Goal: Information Seeking & Learning: Learn about a topic

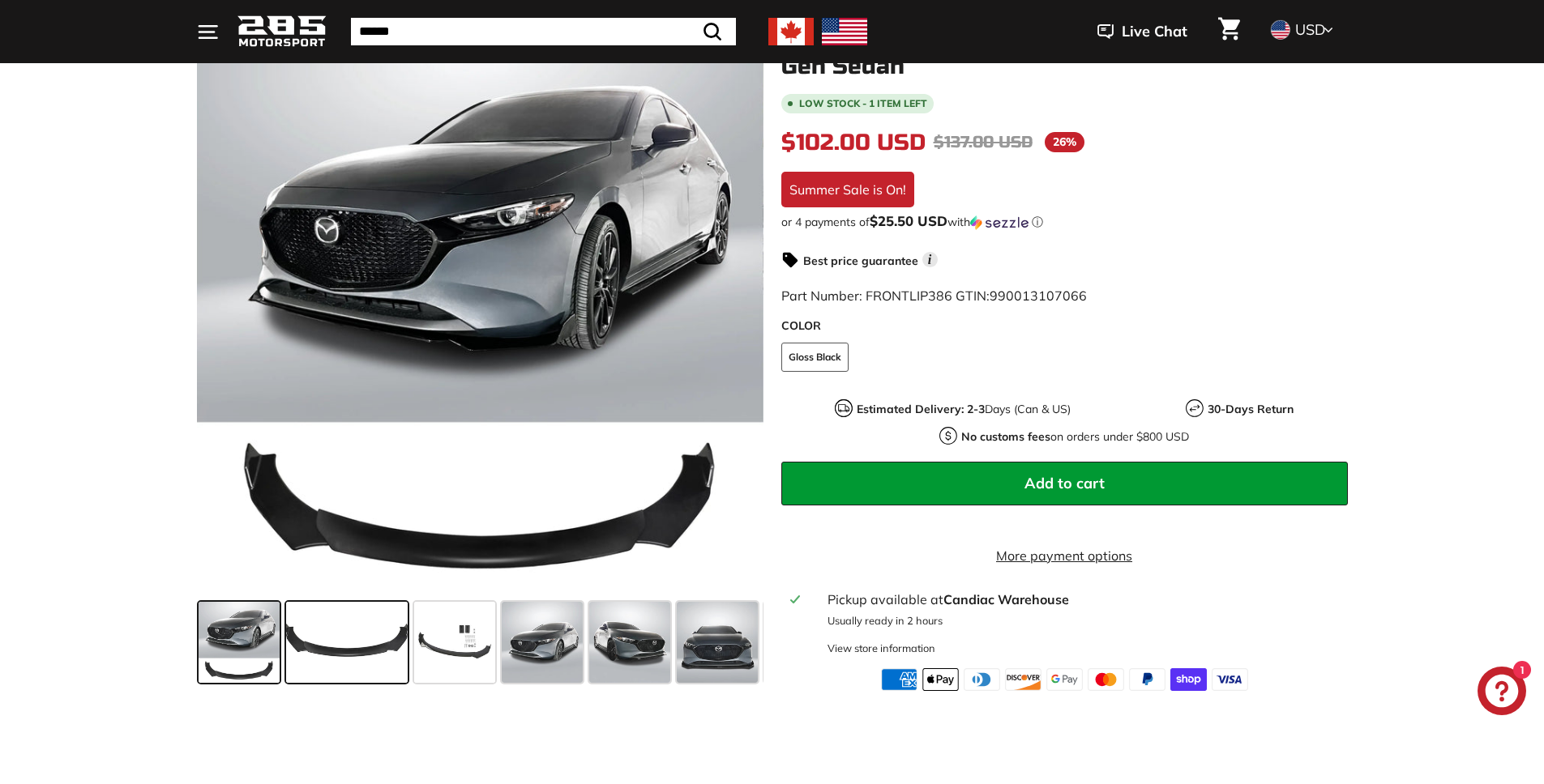
scroll to position [255, 0]
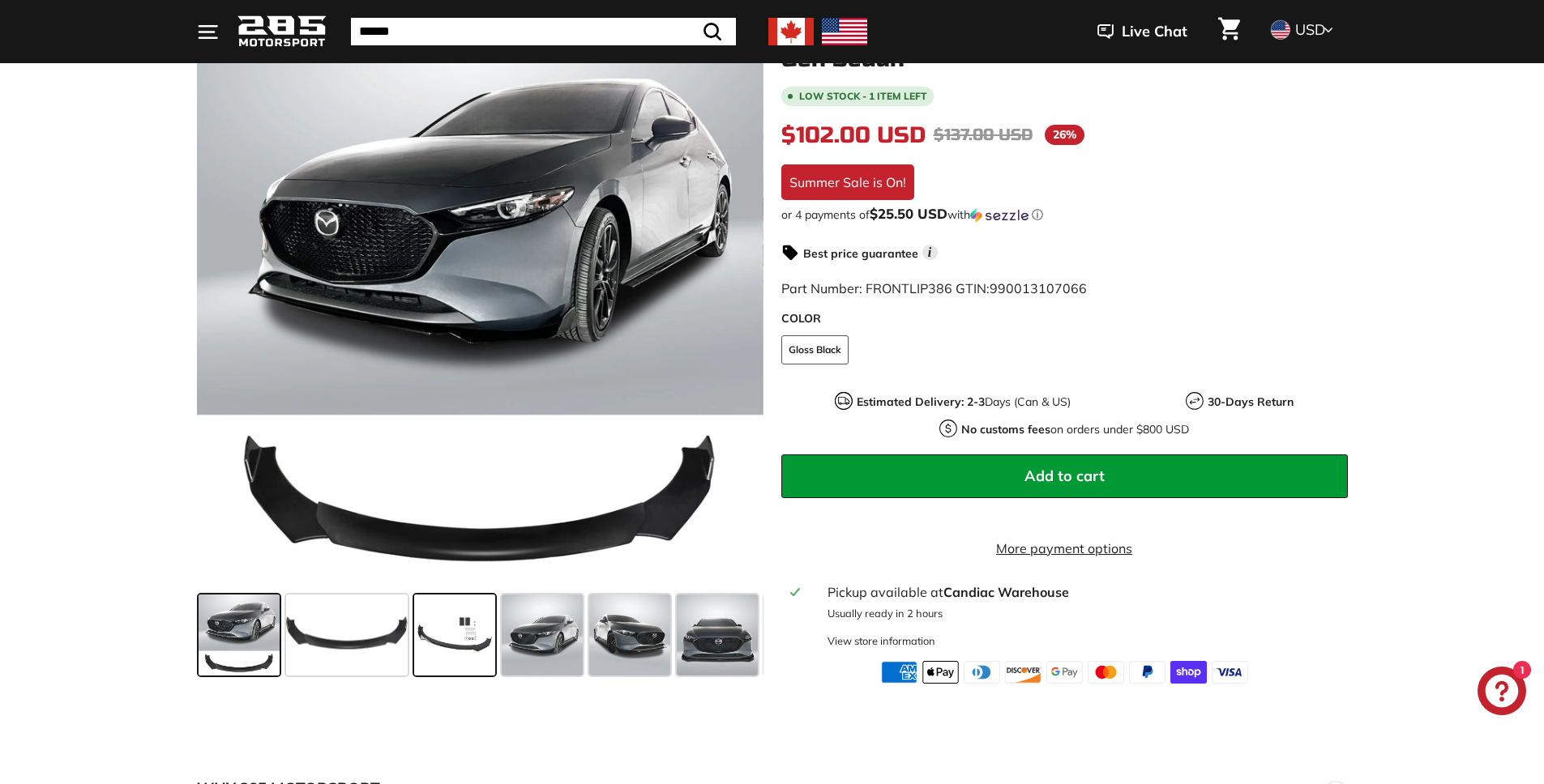
click at [467, 661] on span at bounding box center [454, 635] width 81 height 81
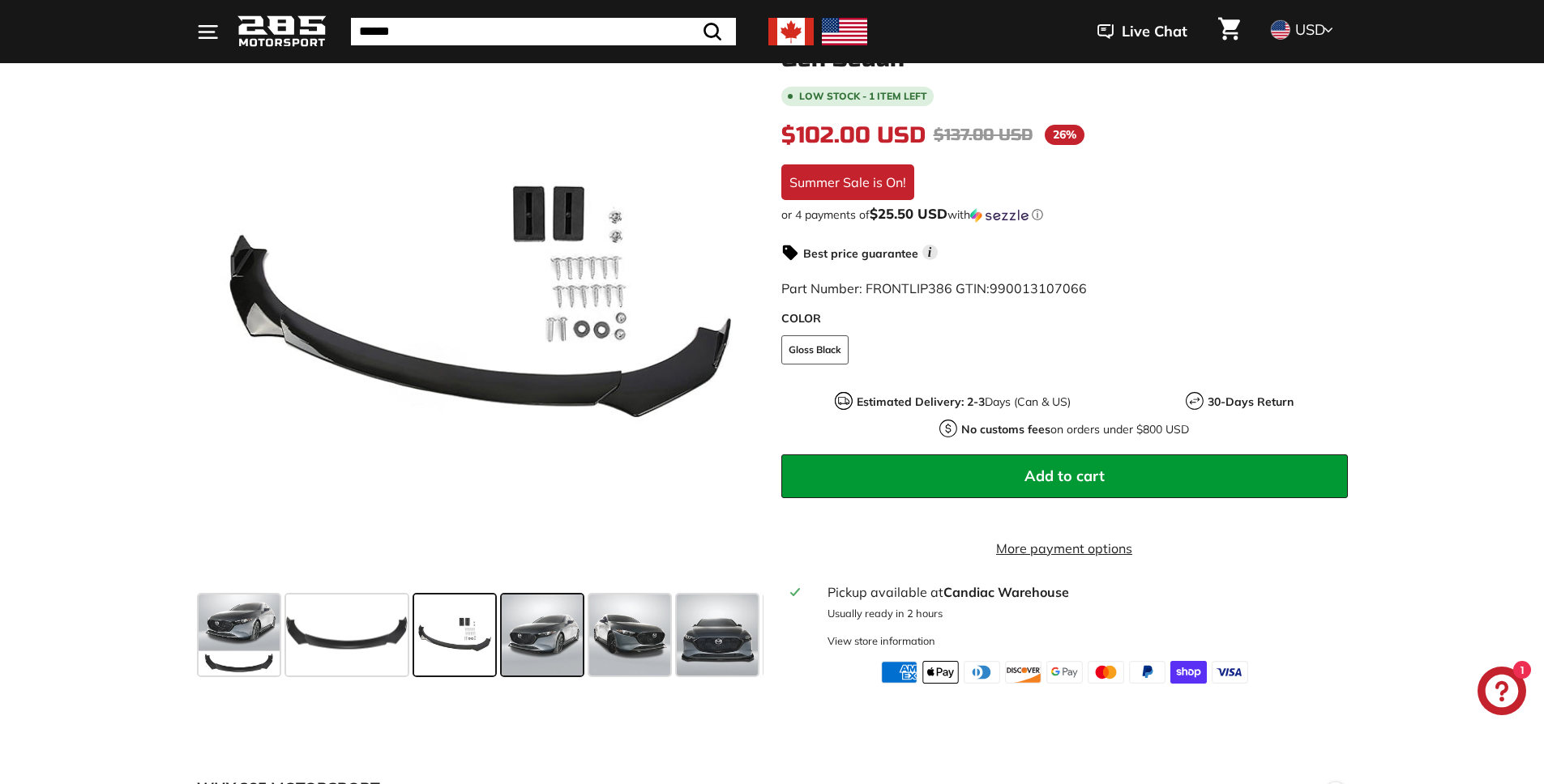
click at [537, 651] on span at bounding box center [542, 635] width 81 height 81
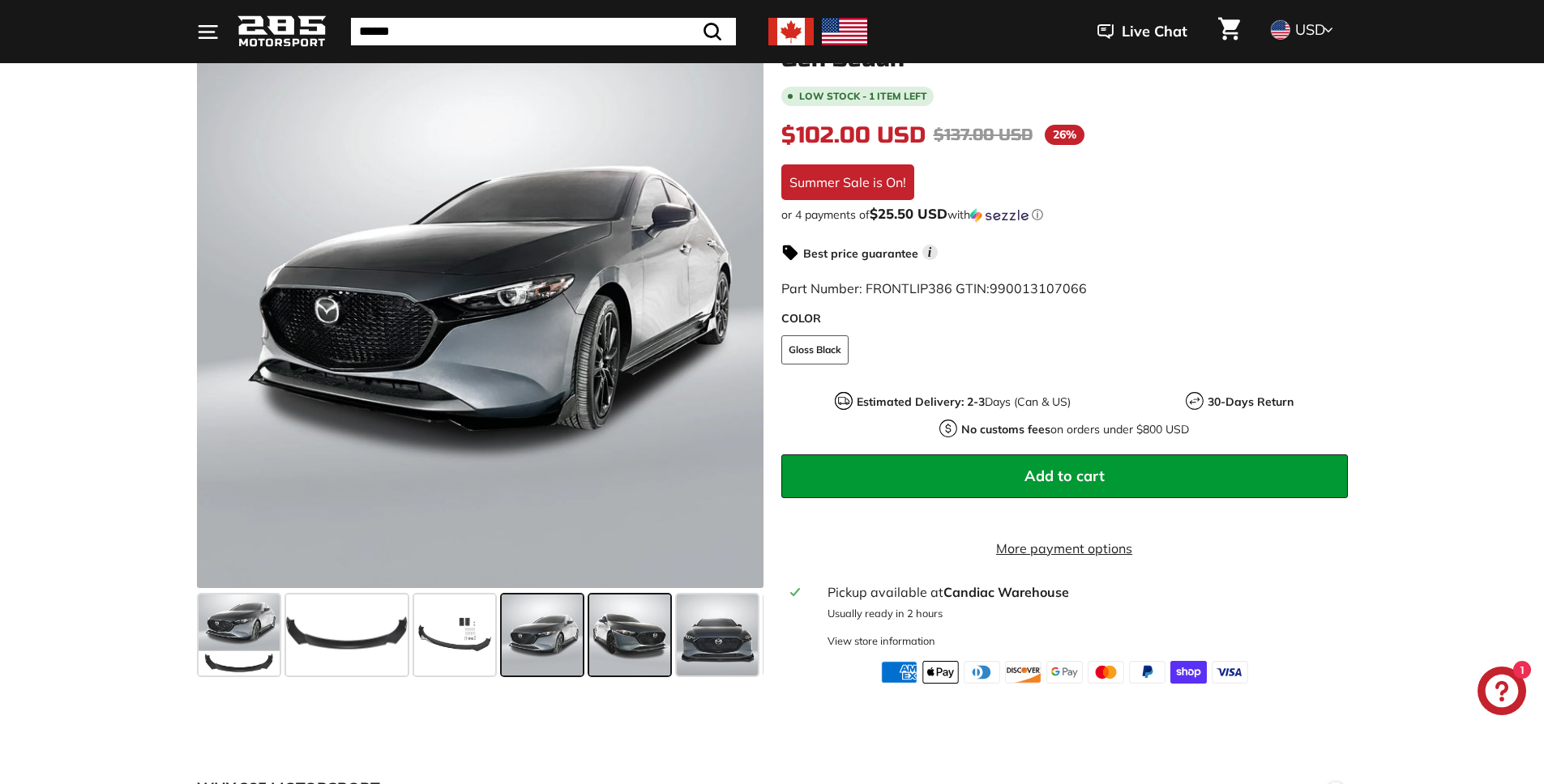
click at [624, 654] on span at bounding box center [630, 635] width 81 height 81
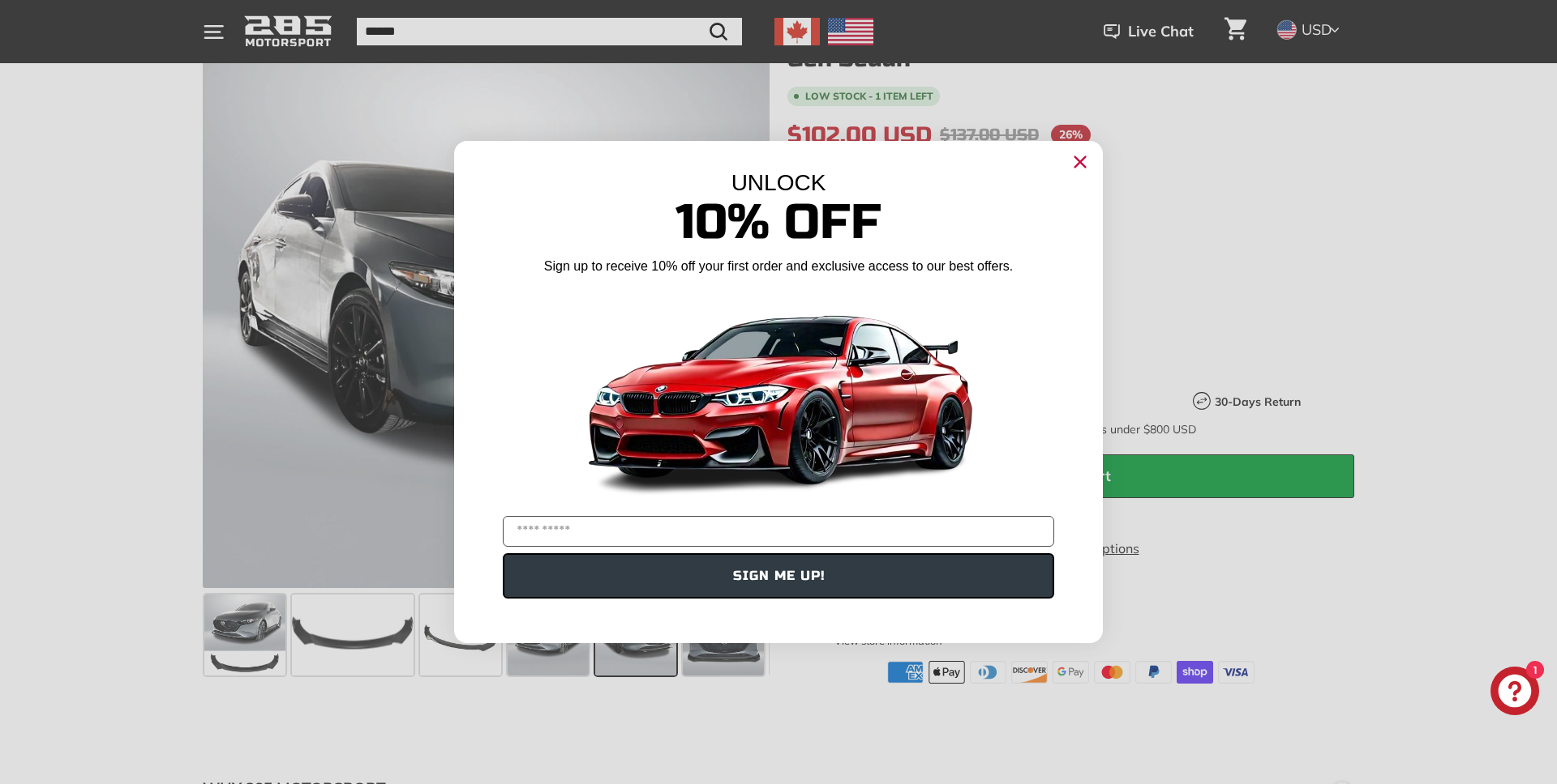
click at [1080, 165] on circle "Close dialog" at bounding box center [1080, 162] width 25 height 25
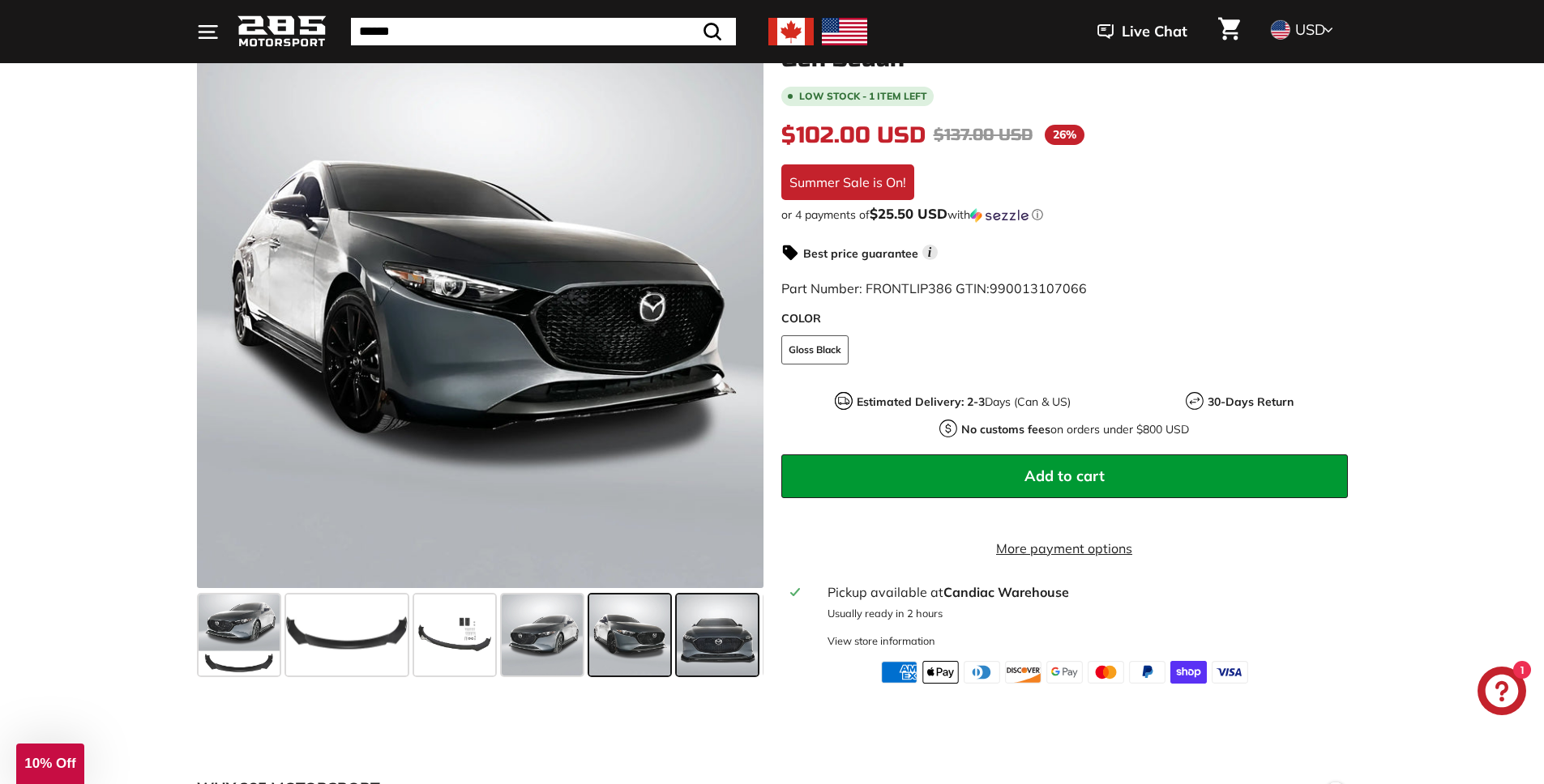
click at [724, 639] on span at bounding box center [717, 635] width 81 height 81
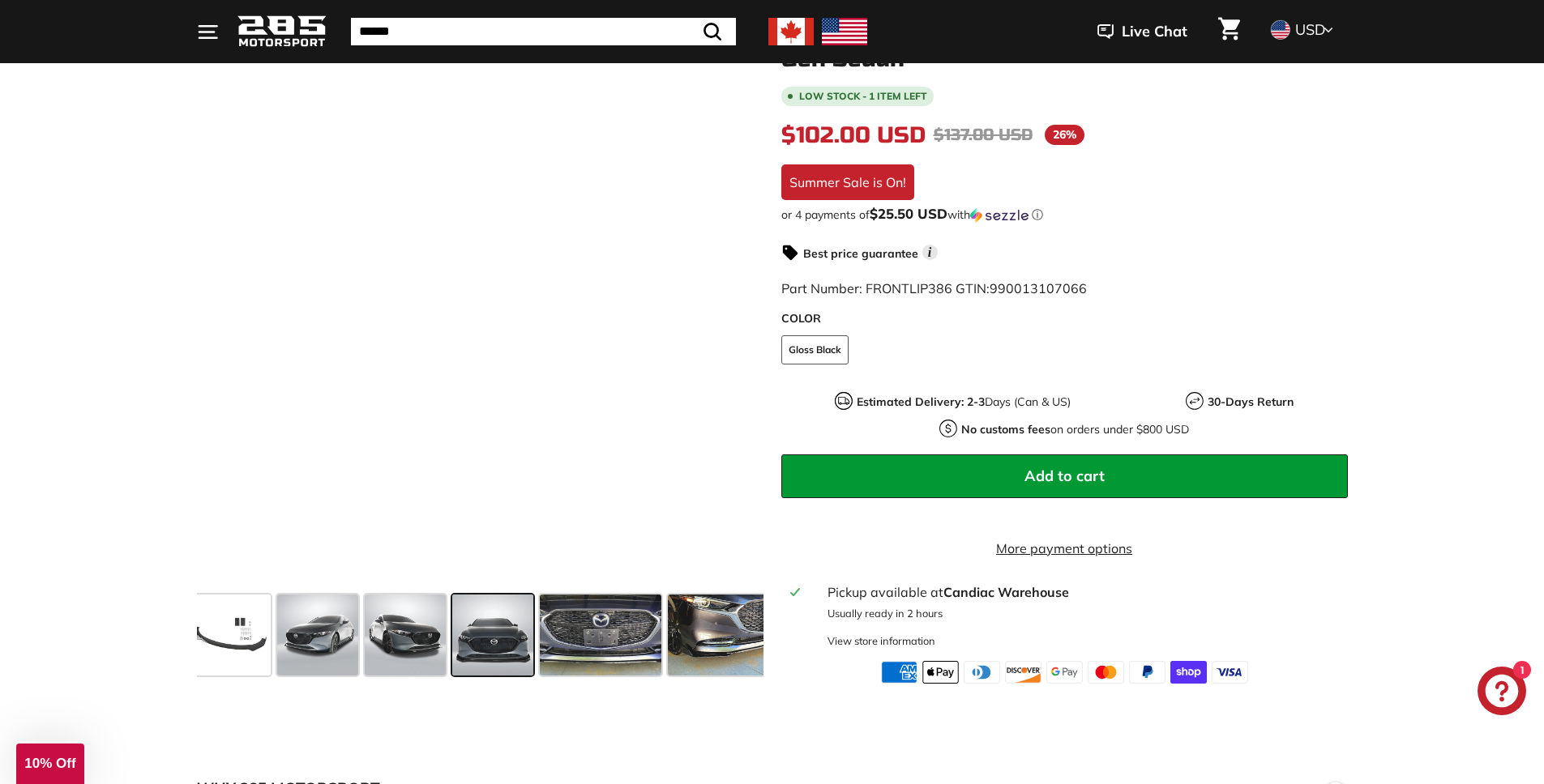
scroll to position [0, 237]
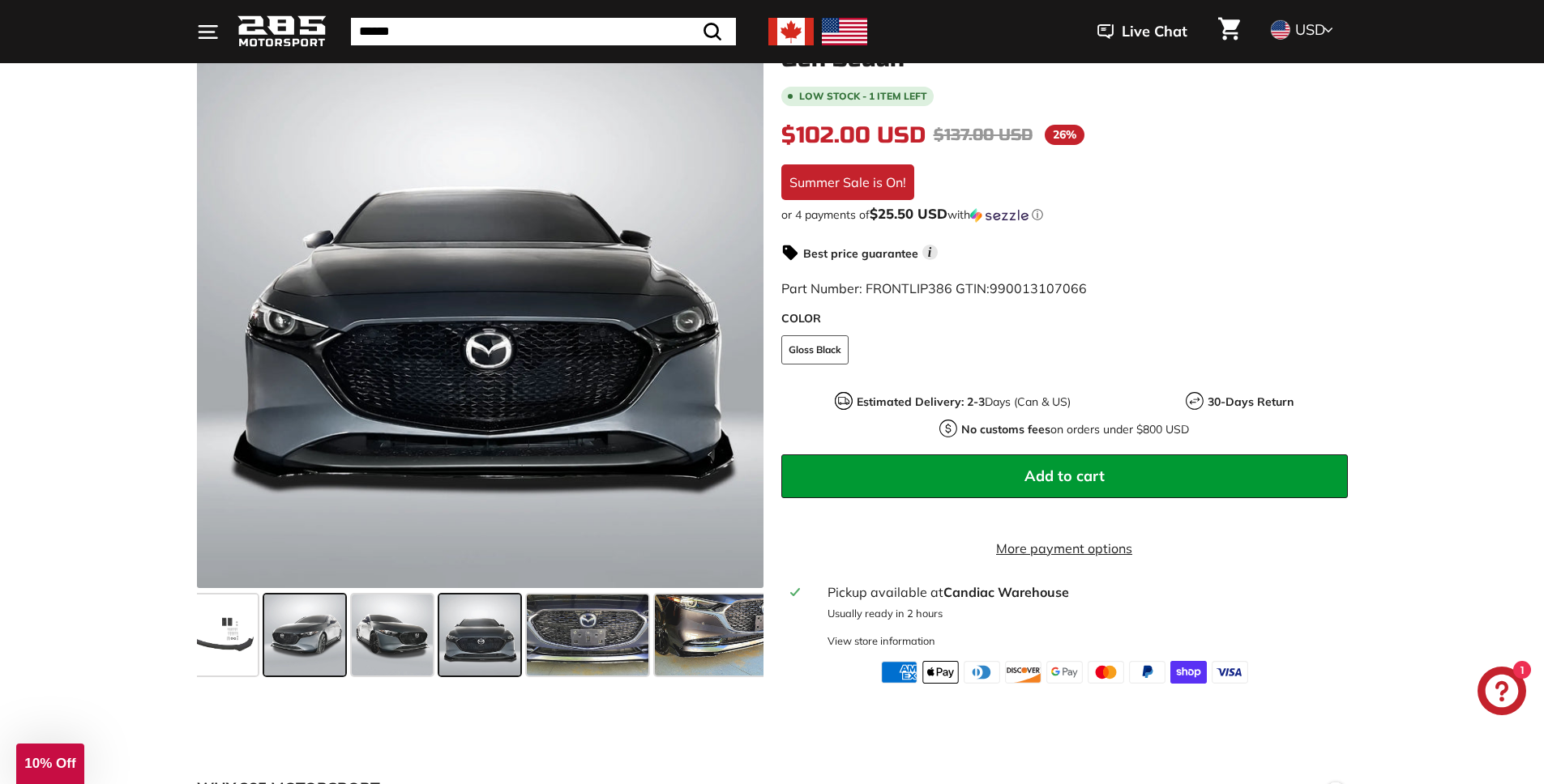
click at [299, 643] on span at bounding box center [305, 635] width 81 height 81
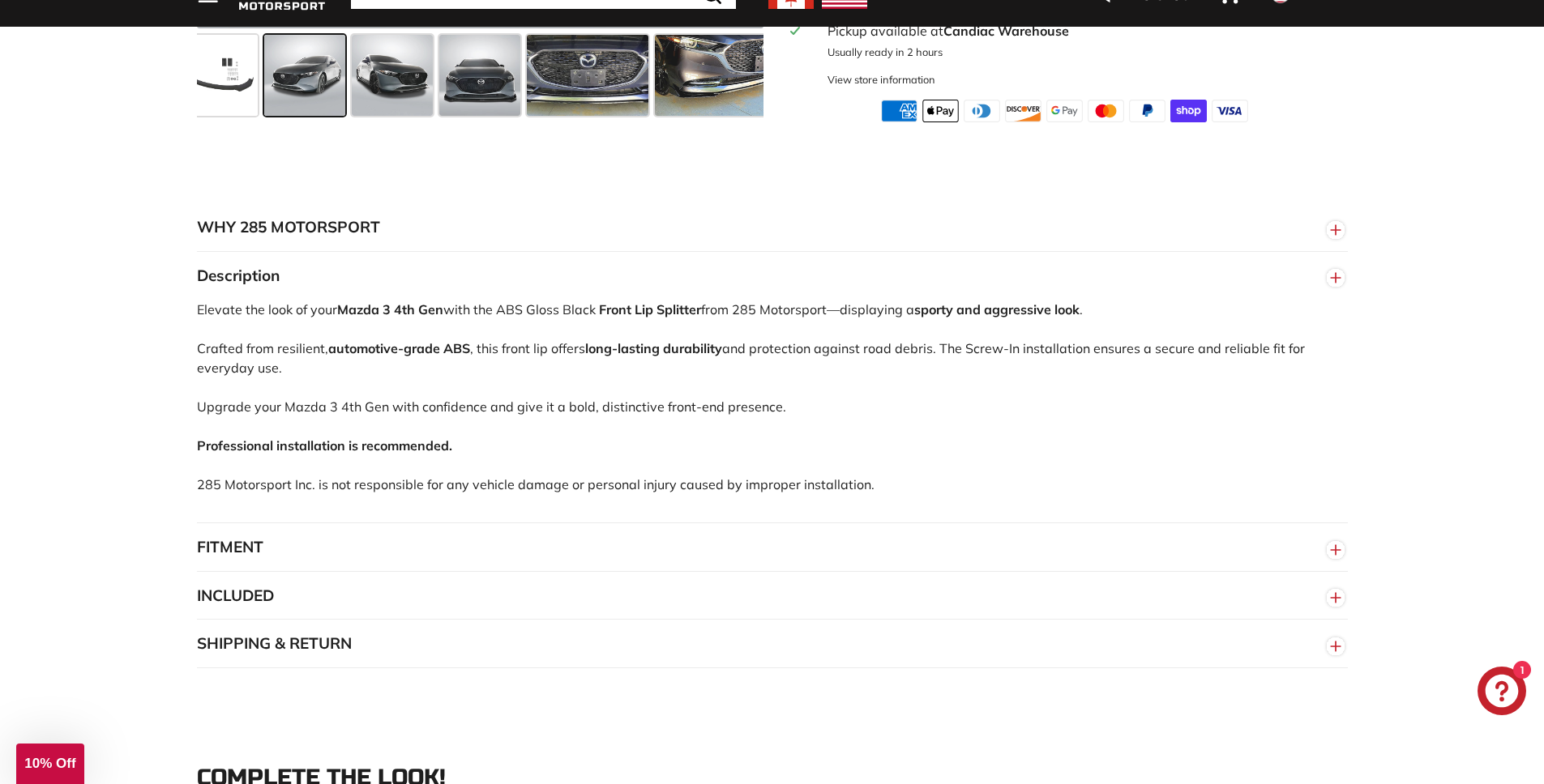
scroll to position [839, 0]
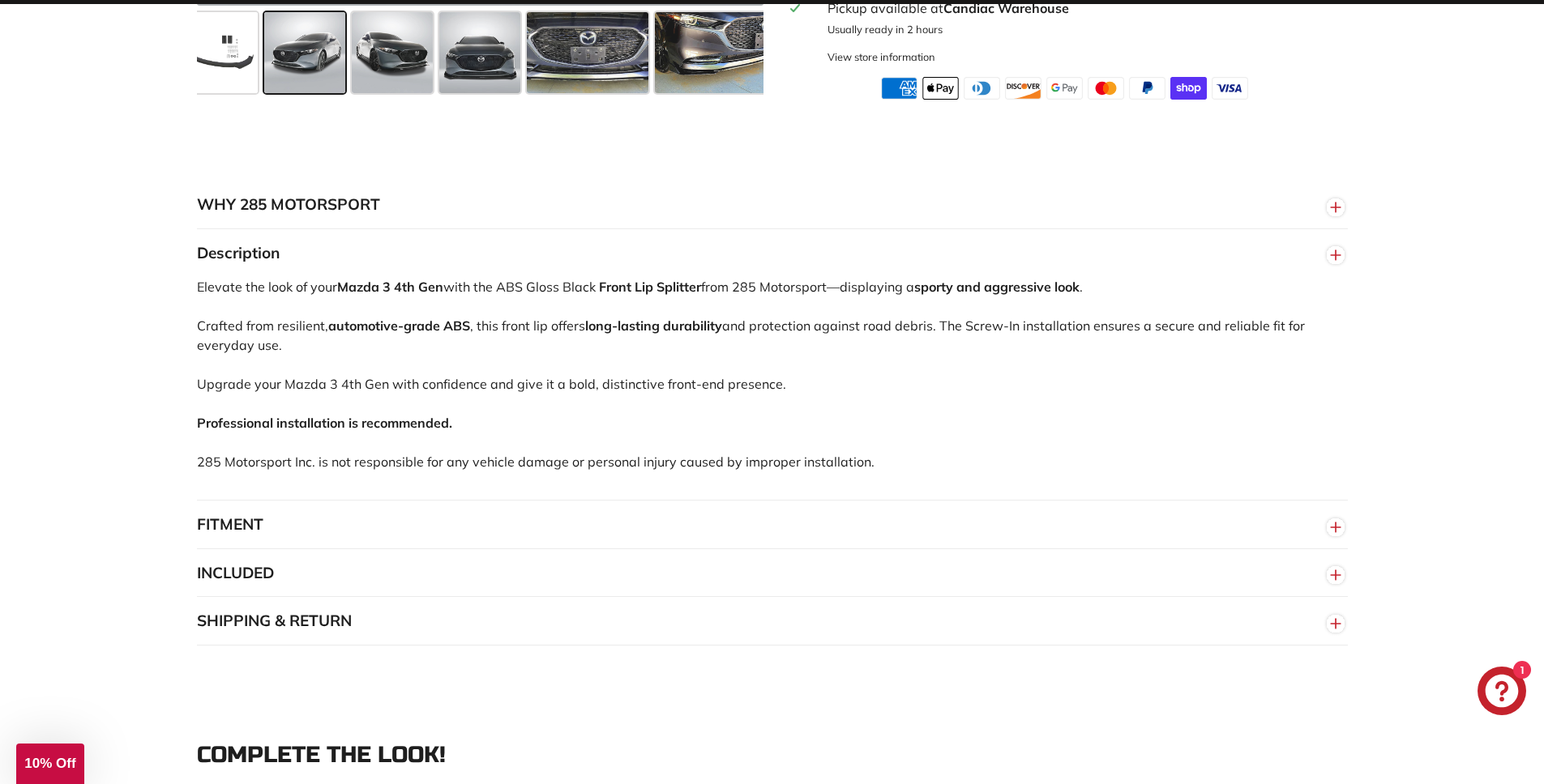
click at [285, 530] on button "FITMENT" at bounding box center [772, 524] width 1151 height 48
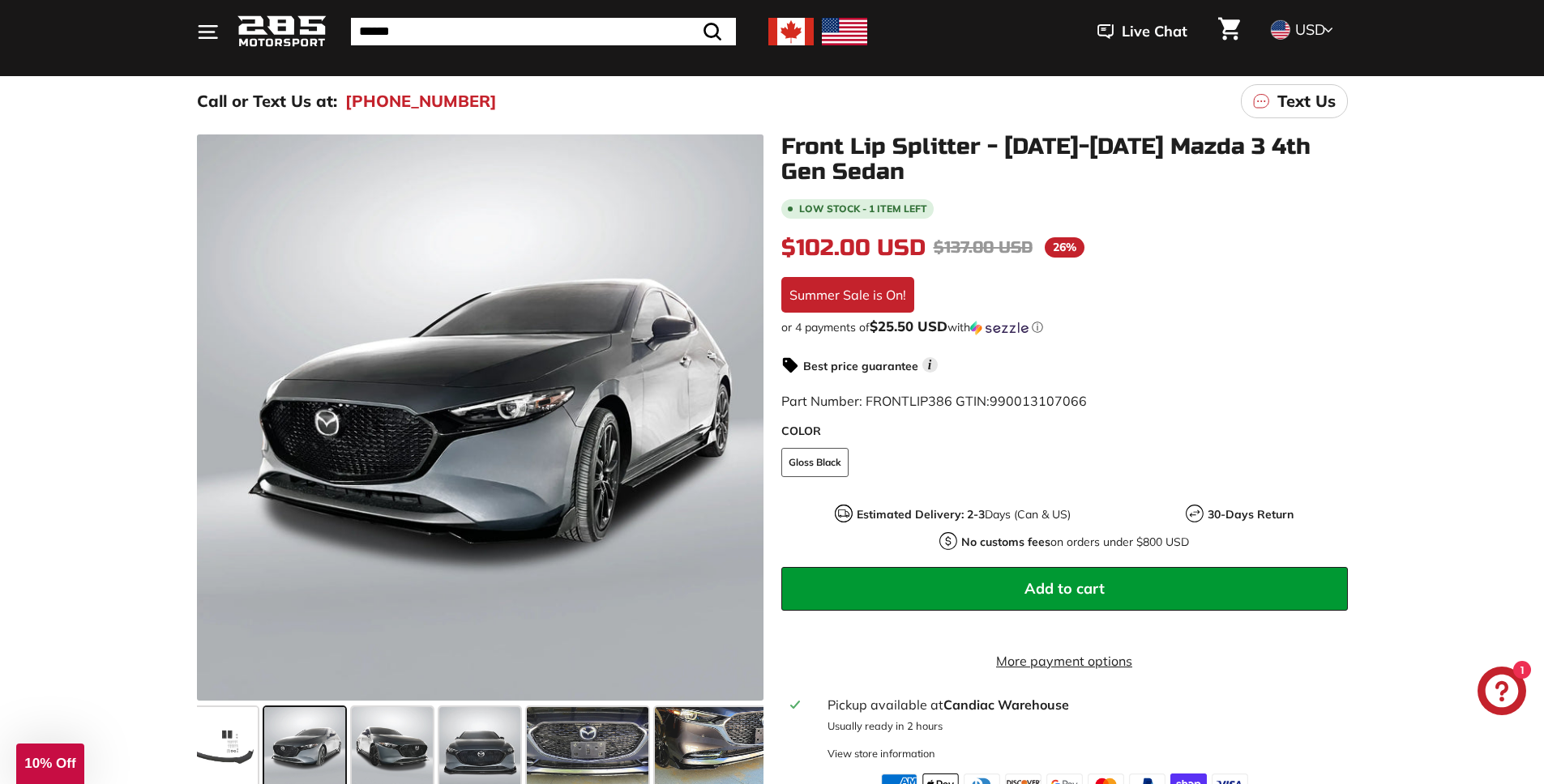
scroll to position [145, 0]
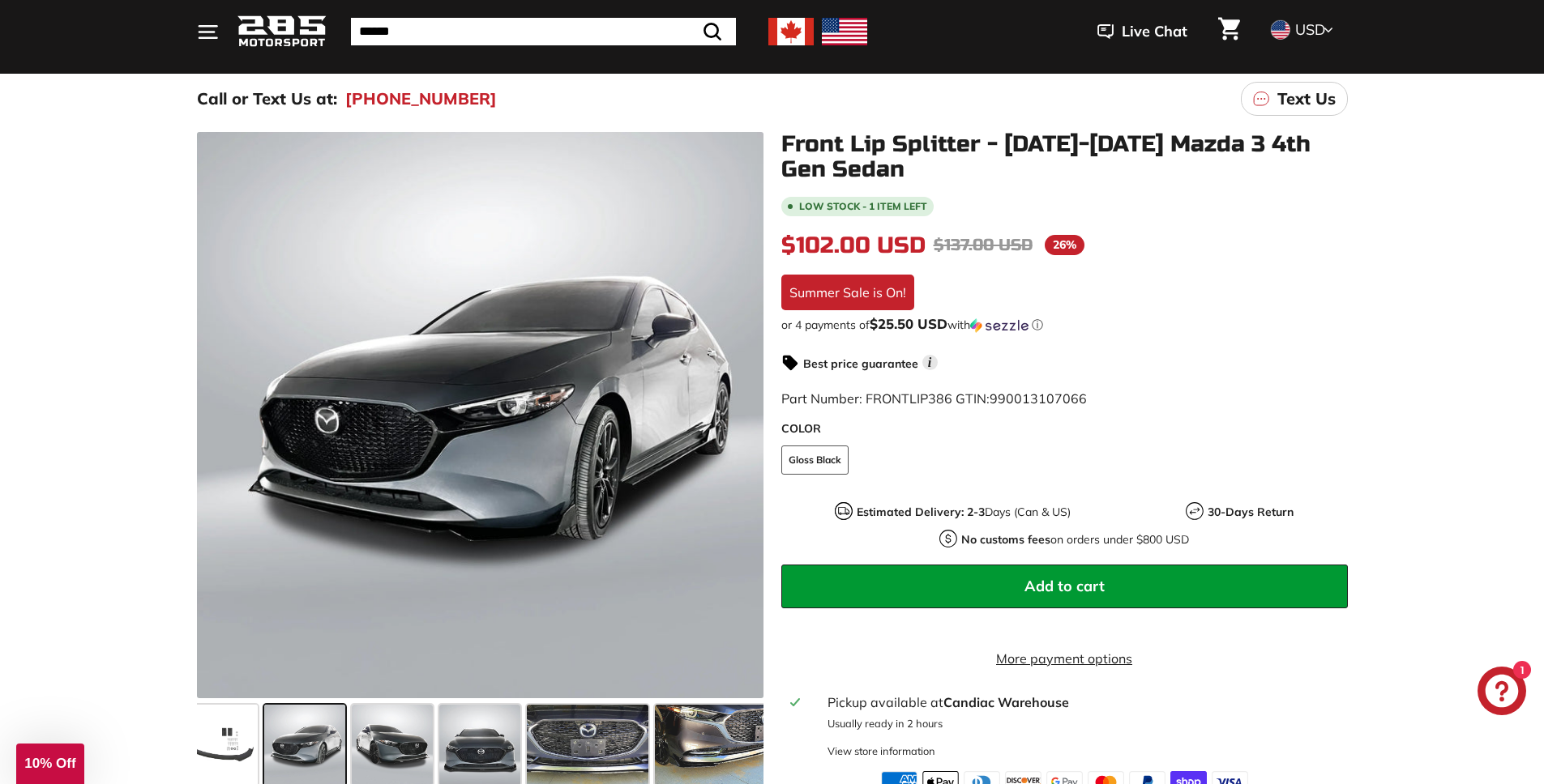
click at [311, 752] on span at bounding box center [305, 745] width 81 height 81
click at [205, 739] on span at bounding box center [217, 745] width 81 height 81
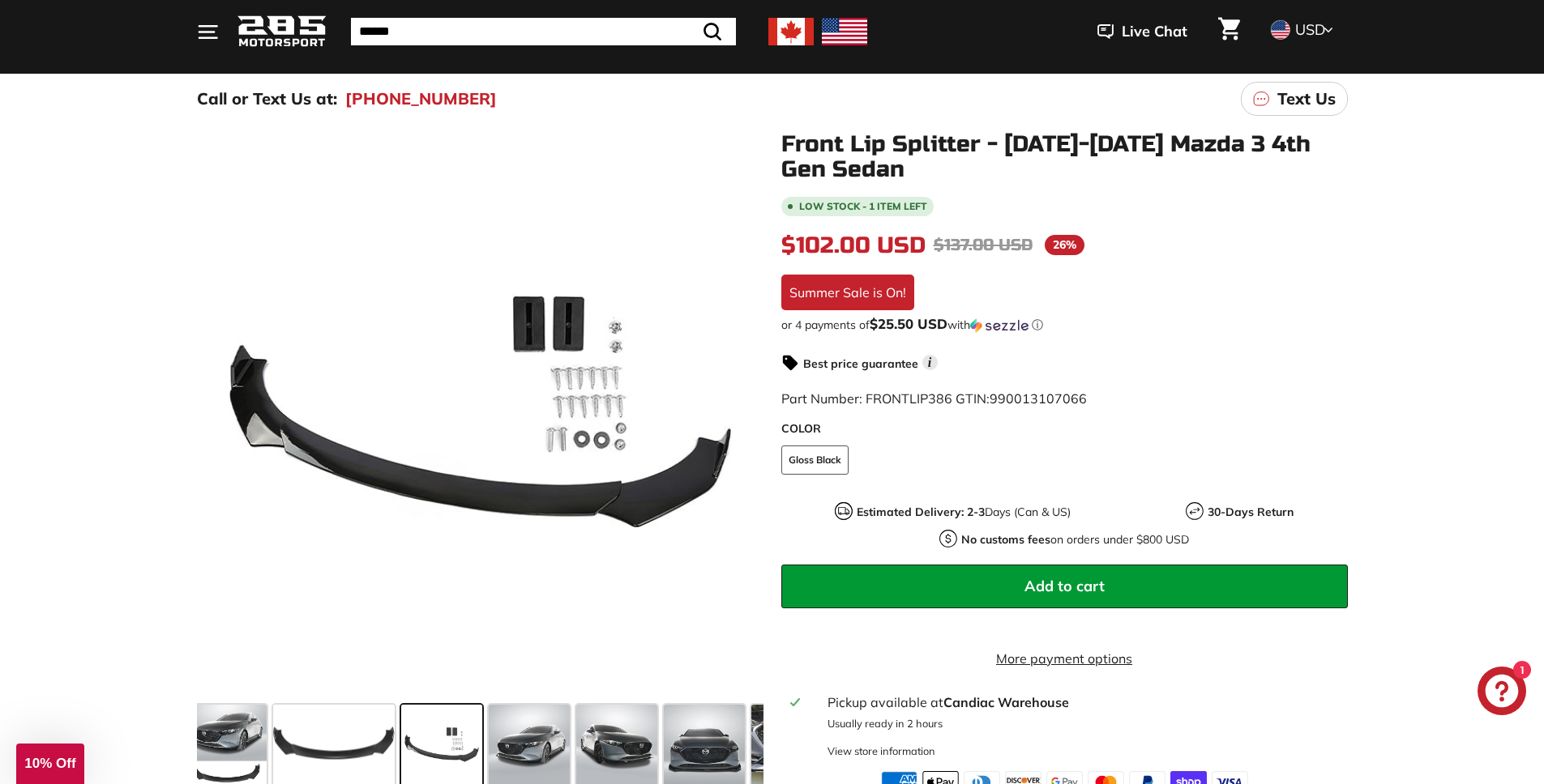
scroll to position [0, 0]
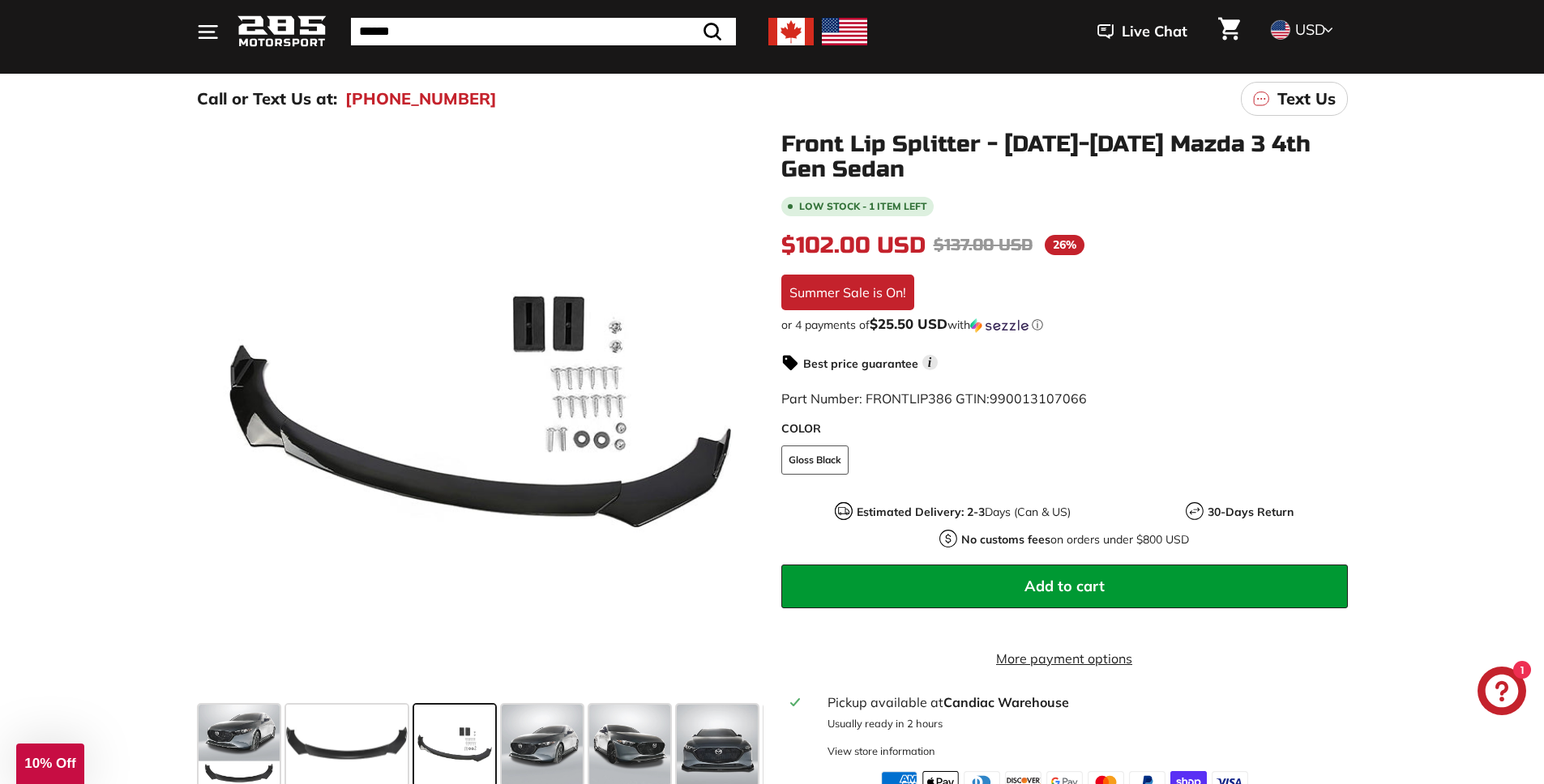
click at [463, 741] on span at bounding box center [454, 745] width 81 height 81
